Goal: Find specific page/section

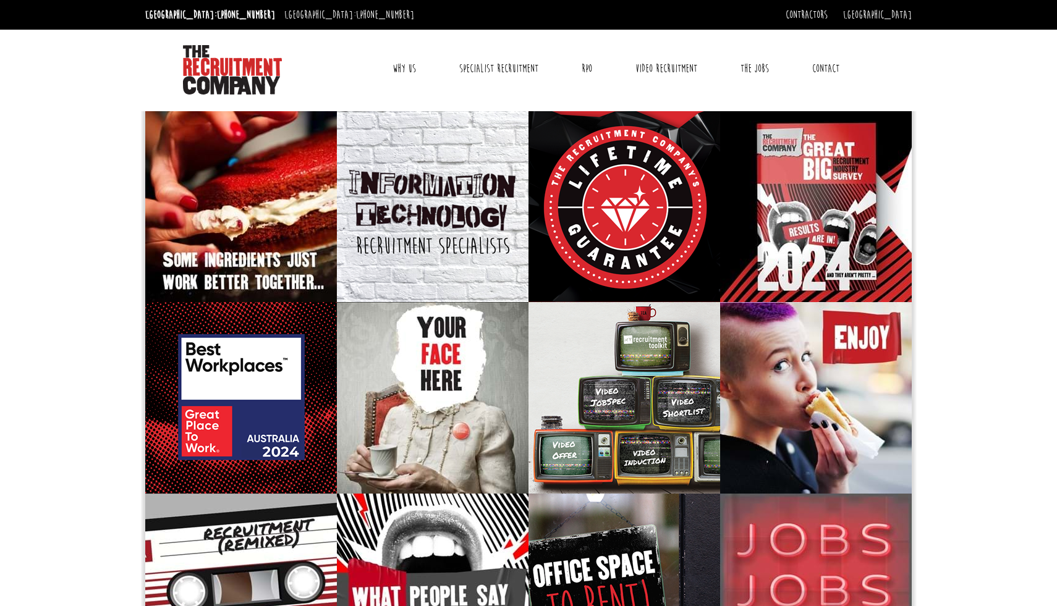
click at [406, 70] on link "Why Us" at bounding box center [404, 68] width 42 height 31
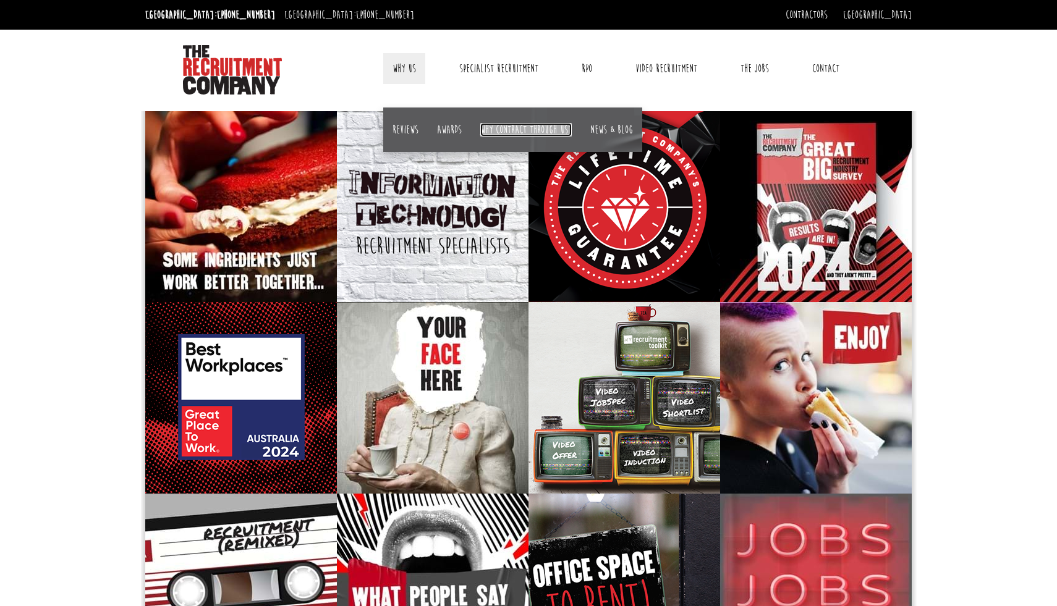
click at [517, 131] on link "Why contract through us?" at bounding box center [525, 130] width 91 height 14
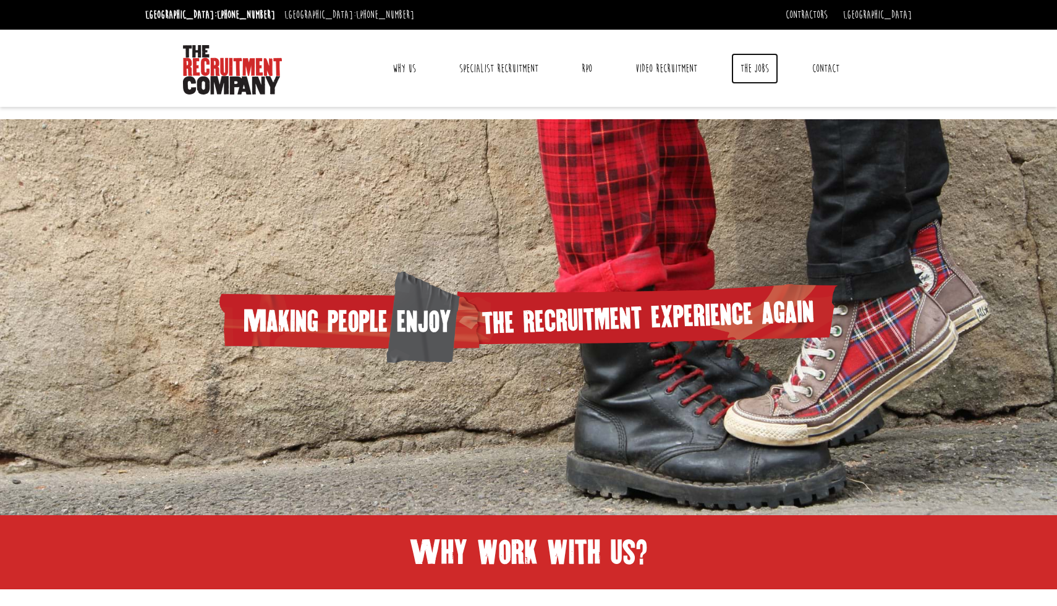
click at [755, 70] on link "The Jobs" at bounding box center [754, 68] width 47 height 31
